Goal: Information Seeking & Learning: Learn about a topic

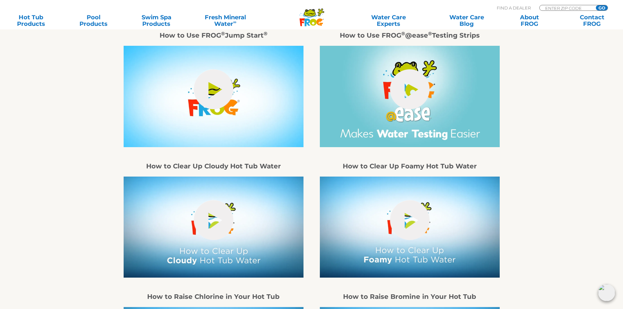
scroll to position [687, 0]
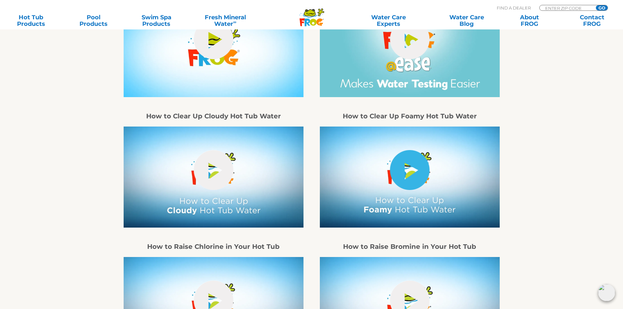
click at [404, 188] on link "hide-me" at bounding box center [410, 170] width 40 height 40
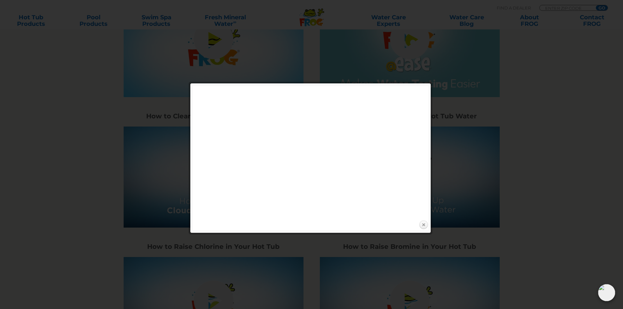
click at [424, 223] on link "Close" at bounding box center [423, 225] width 10 height 10
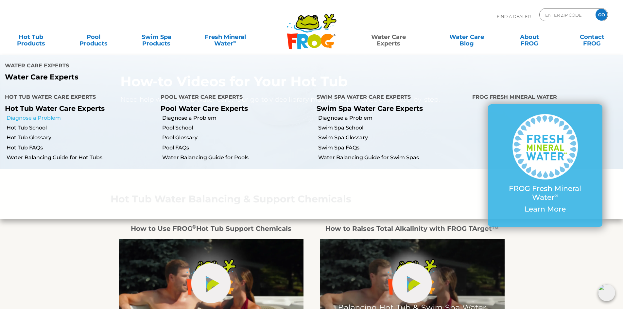
click at [51, 114] on link "Diagnose a Problem" at bounding box center [81, 117] width 149 height 7
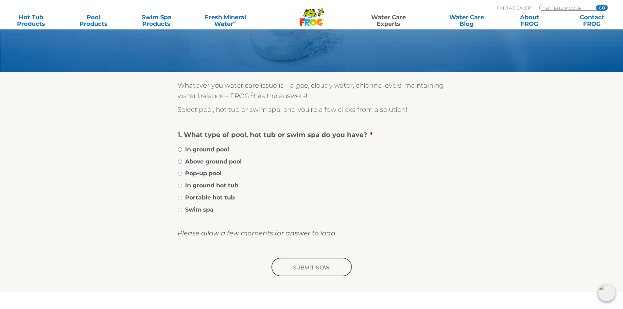
scroll to position [98, 0]
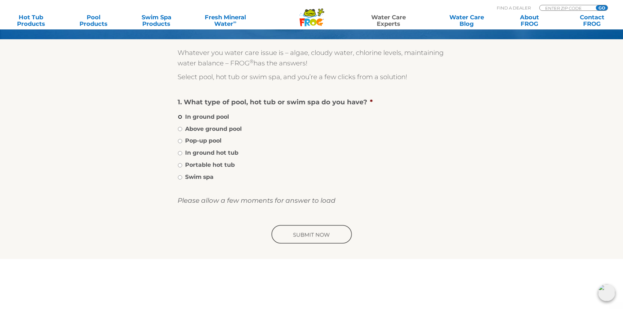
click at [182, 118] on input "In ground pool" at bounding box center [180, 117] width 4 height 4
radio input "true"
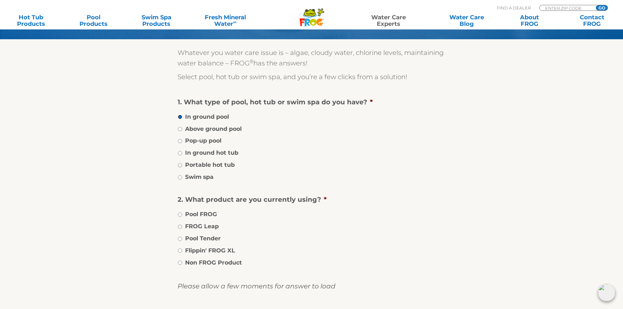
click at [182, 118] on input "In ground pool" at bounding box center [180, 117] width 4 height 4
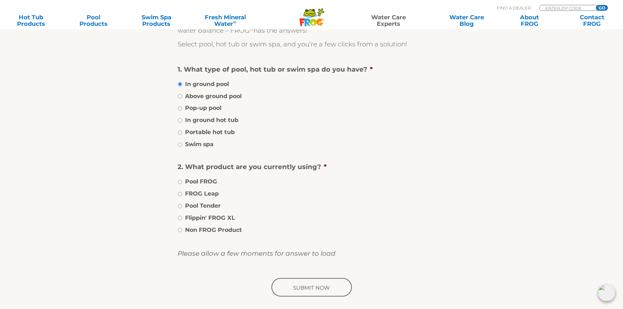
click at [182, 123] on li "In ground hot tub" at bounding box center [311, 119] width 268 height 9
click at [180, 145] on input "Swim spa" at bounding box center [180, 144] width 4 height 4
radio input "true"
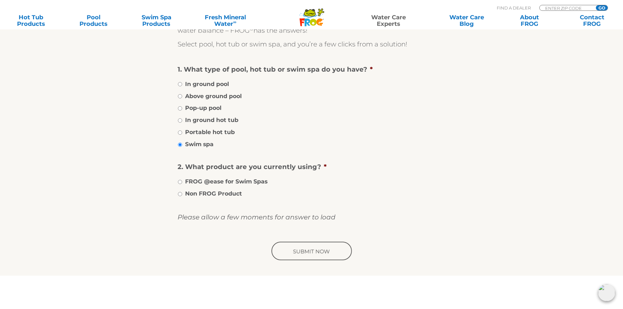
click at [232, 133] on label "Portable hot tub" at bounding box center [210, 132] width 50 height 8
click at [182, 133] on input "Portable hot tub" at bounding box center [180, 132] width 4 height 4
radio input "true"
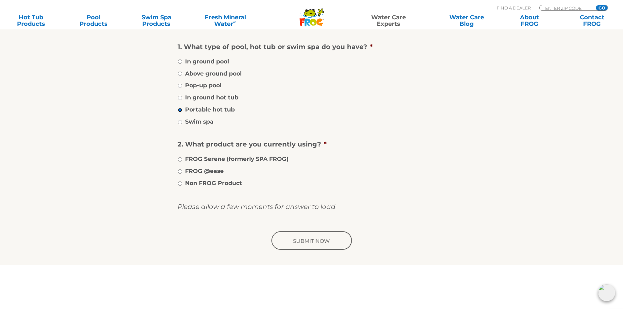
scroll to position [163, 0]
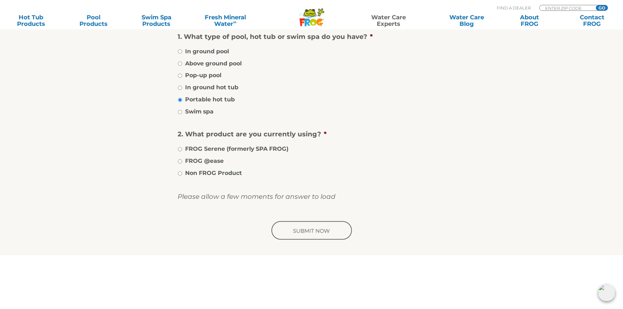
click at [187, 160] on label "FROG @ease" at bounding box center [204, 161] width 39 height 8
click at [182, 160] on input "FROG @ease" at bounding box center [180, 161] width 4 height 4
radio input "true"
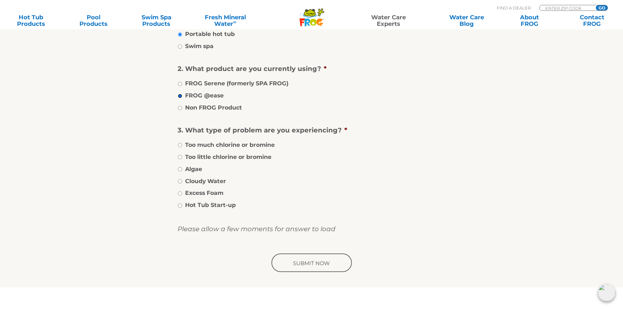
scroll to position [196, 0]
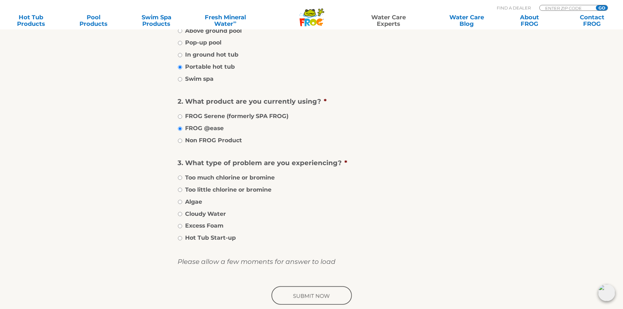
click at [209, 116] on label "FROG Serene (formerly SPA FROG)" at bounding box center [236, 116] width 103 height 8
click at [182, 116] on input "FROG Serene (formerly SPA FROG)" at bounding box center [180, 116] width 4 height 4
radio input "true"
click at [200, 137] on label "Non FROG Product" at bounding box center [213, 140] width 57 height 8
click at [182, 139] on input "Non FROG Product" at bounding box center [180, 141] width 4 height 4
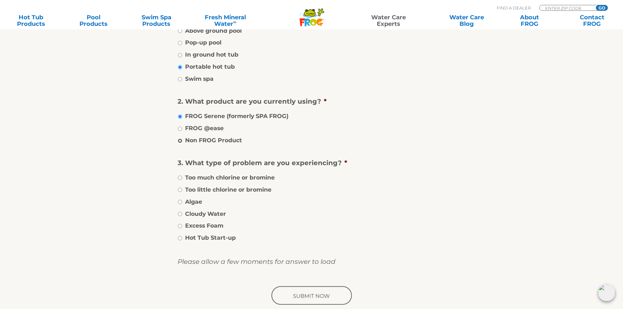
radio input "true"
click at [205, 226] on label "Excess Foam" at bounding box center [204, 225] width 38 height 8
click at [182, 226] on input "Excess Foam" at bounding box center [180, 226] width 4 height 4
radio input "true"
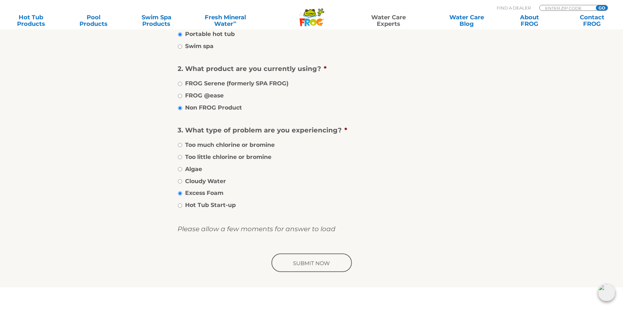
click at [311, 265] on input "image" at bounding box center [311, 263] width 83 height 21
drag, startPoint x: 385, startPoint y: 272, endPoint x: 345, endPoint y: 193, distance: 88.6
click at [345, 193] on li "Excess Foam" at bounding box center [311, 192] width 268 height 9
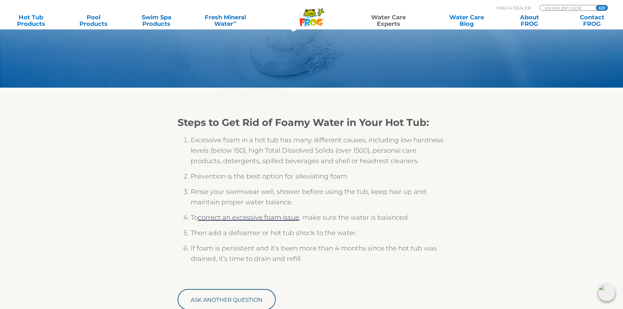
scroll to position [65, 0]
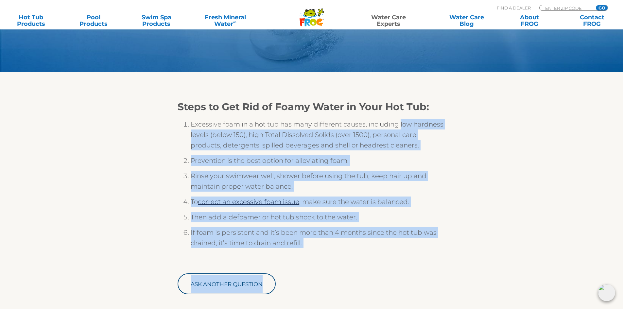
drag, startPoint x: 399, startPoint y: 124, endPoint x: 470, endPoint y: 119, distance: 71.1
click at [469, 120] on div "Steps to Get Rid of Foamy Water in Your Hot Tub: Excessive foam in a hot tub ha…" at bounding box center [311, 198] width 402 height 211
click at [470, 133] on div "Steps to Get Rid of Foamy Water in Your Hot Tub: Excessive foam in a hot tub ha…" at bounding box center [311, 198] width 402 height 211
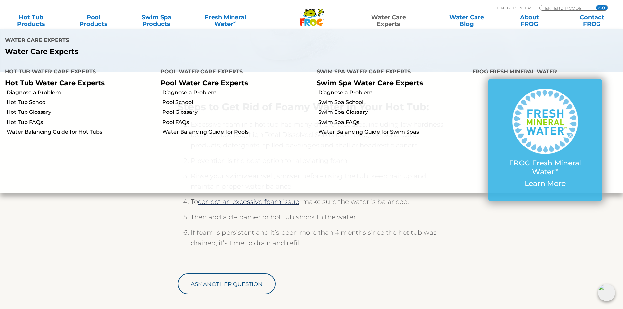
click at [390, 22] on link "Water Care Experts" at bounding box center [388, 20] width 79 height 13
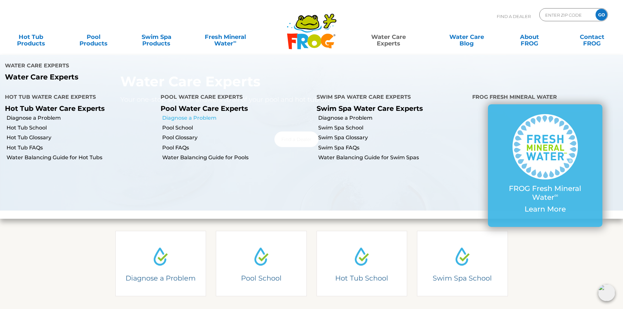
click at [189, 114] on link "Diagnose a Problem" at bounding box center [236, 117] width 149 height 7
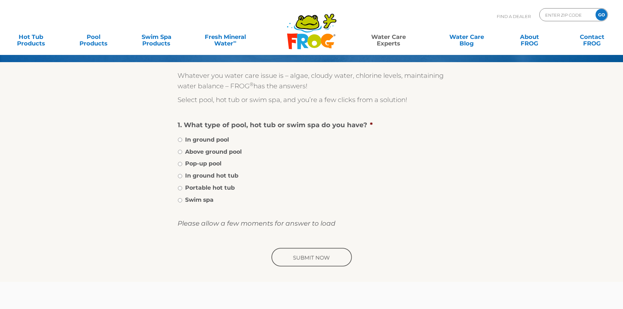
scroll to position [98, 0]
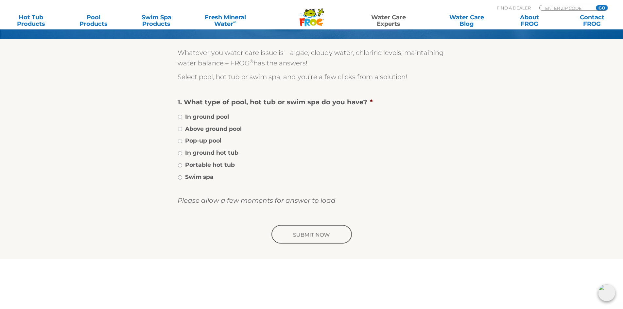
click at [206, 126] on label "Above ground pool" at bounding box center [213, 129] width 57 height 8
click at [182, 127] on input "Above ground pool" at bounding box center [180, 129] width 4 height 4
radio input "true"
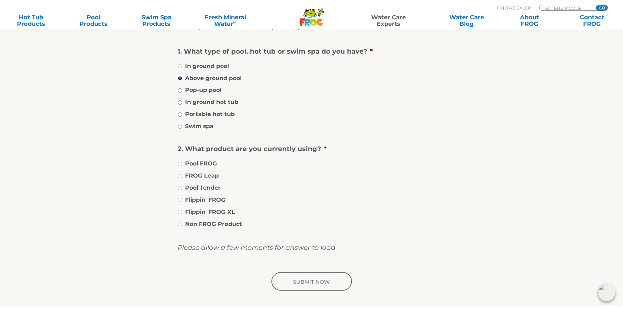
scroll to position [196, 0]
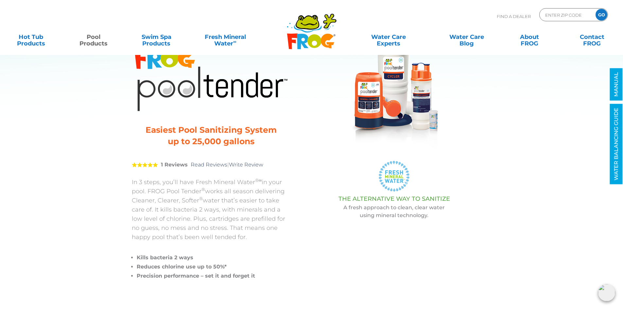
scroll to position [65, 0]
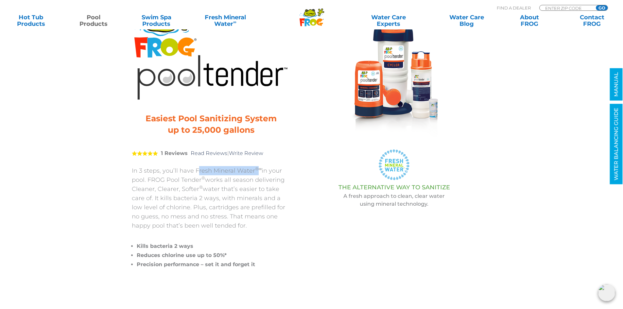
drag, startPoint x: 196, startPoint y: 171, endPoint x: 255, endPoint y: 168, distance: 59.2
click at [255, 168] on p "In 3 steps, you’ll have Fresh Mineral Water ®∞ in your pool. FROG Pool Tender ®…" at bounding box center [211, 198] width 158 height 64
click at [311, 168] on p ".st220{fill:#FFFFFF;} .st221{fill:#7CC6EC;} .st222{fill:#3CB4E5;} .st223{fill:#…" at bounding box center [394, 165] width 175 height 32
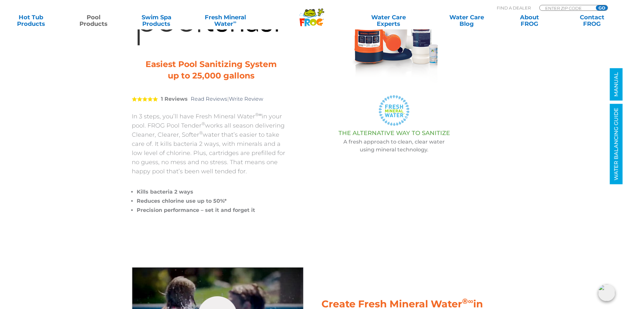
scroll to position [131, 0]
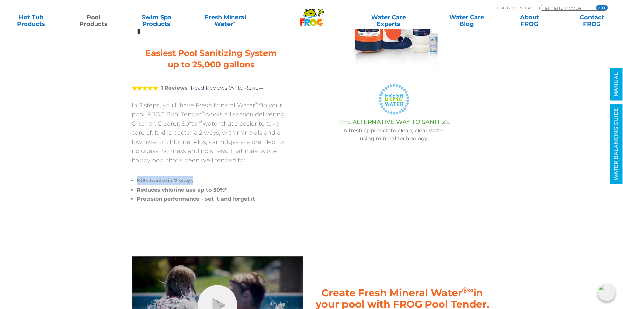
drag, startPoint x: 136, startPoint y: 183, endPoint x: 203, endPoint y: 179, distance: 67.1
click at [203, 179] on div "In 3 steps, you’ll have Fresh Mineral Water ®∞ in your pool. FROG Pool Tender ®…" at bounding box center [211, 152] width 158 height 103
click at [208, 177] on li "Kills bacteria 2 ways" at bounding box center [214, 180] width 154 height 9
click at [234, 191] on li "Reduces chlorine use up to 50%*" at bounding box center [214, 189] width 154 height 9
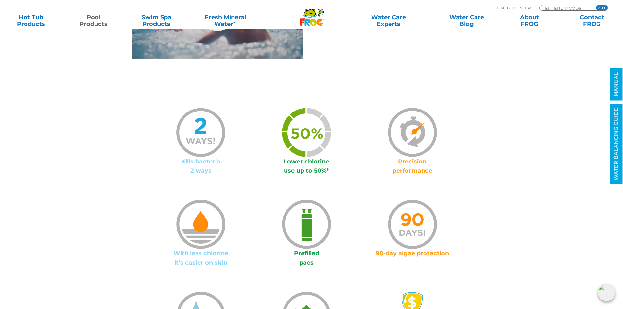
scroll to position [425, 0]
click at [441, 253] on span "90-day algae protection" at bounding box center [411, 252] width 73 height 7
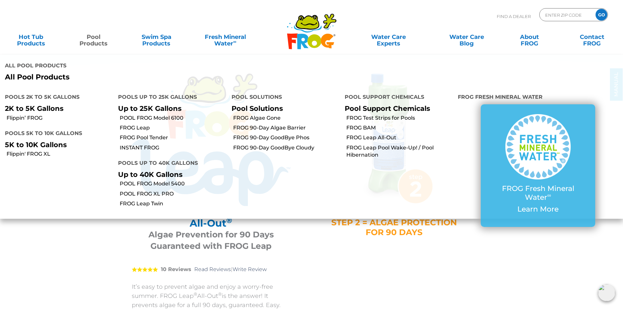
click at [91, 39] on link "Pool Products" at bounding box center [93, 36] width 49 height 13
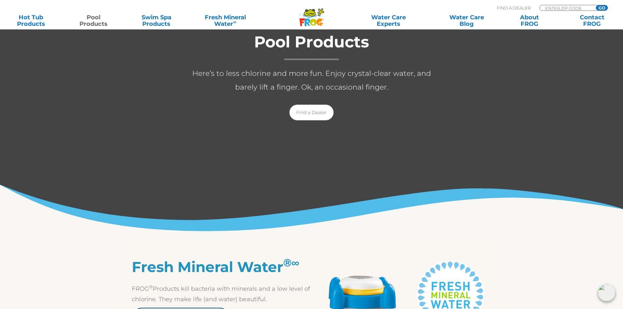
scroll to position [327, 0]
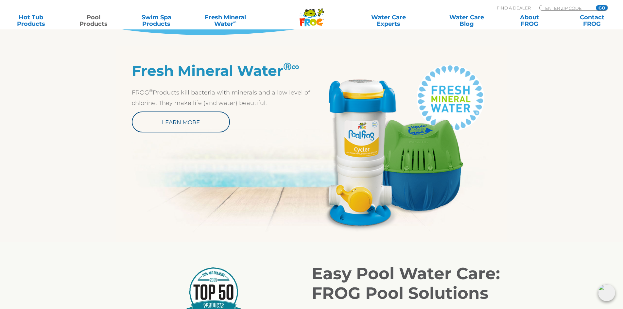
drag, startPoint x: 125, startPoint y: 84, endPoint x: 281, endPoint y: 104, distance: 157.5
click at [281, 104] on div "Fresh Mineral Water ® ∞ FROG ® Products kill bacteria with minerals and a low l…" at bounding box center [311, 146] width 392 height 169
click at [288, 104] on p "FROG ® Products kill bacteria with minerals and a low level of chlorine. They m…" at bounding box center [222, 97] width 180 height 21
click at [190, 123] on link "Learn More" at bounding box center [181, 121] width 98 height 21
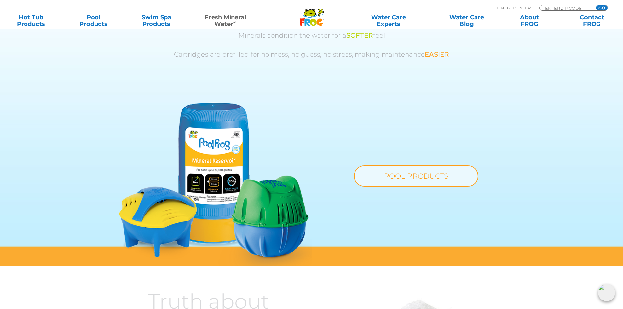
scroll to position [425, 0]
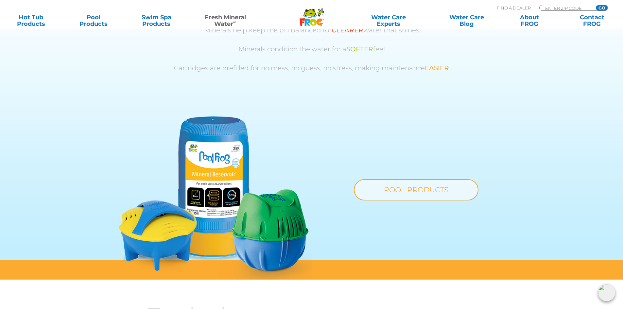
click at [221, 186] on img at bounding box center [215, 197] width 193 height 163
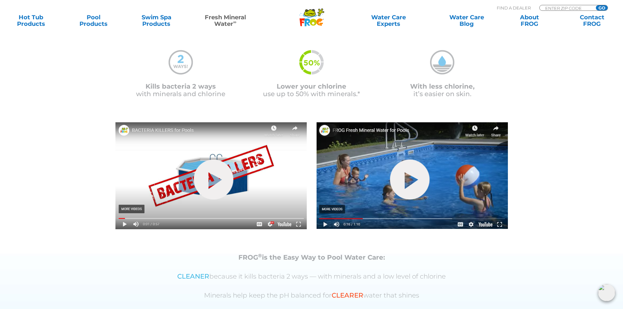
scroll to position [73, 0]
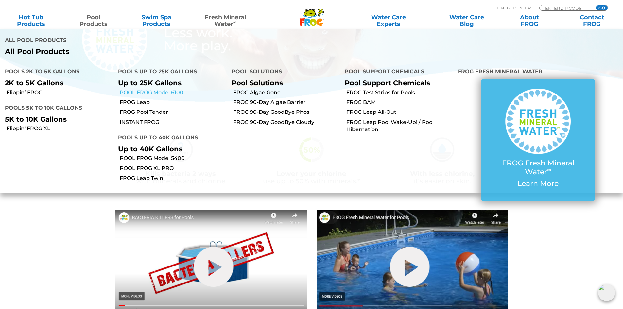
click at [158, 89] on link "POOL FROG Model 6100" at bounding box center [173, 92] width 107 height 7
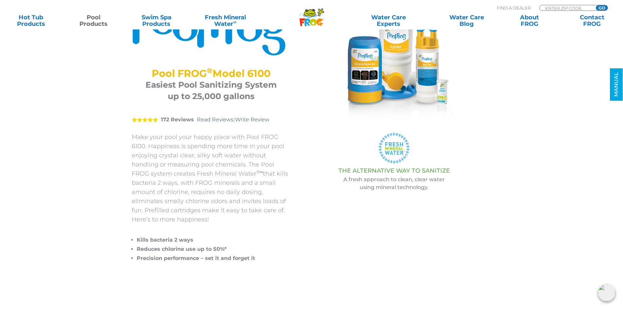
scroll to position [98, 0]
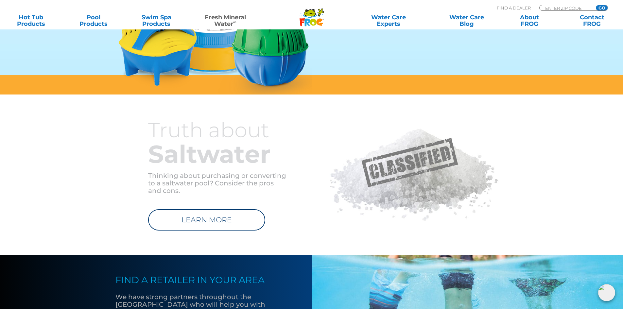
scroll to position [497, 0]
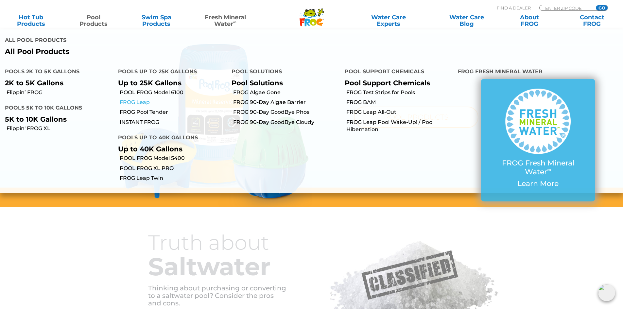
click at [143, 99] on link "FROG Leap" at bounding box center [173, 102] width 107 height 7
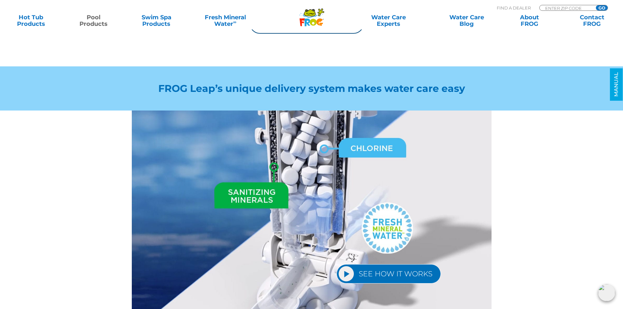
scroll to position [784, 0]
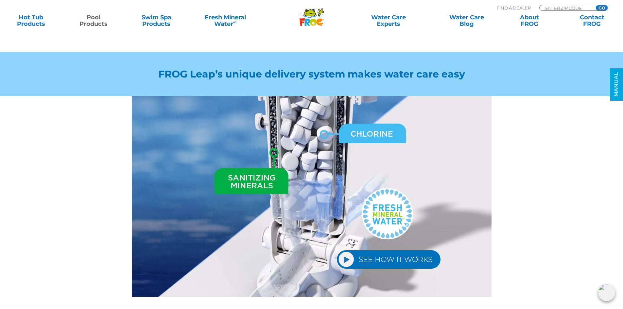
drag, startPoint x: 295, startPoint y: 147, endPoint x: 108, endPoint y: 152, distance: 188.0
